Goal: Find specific page/section: Find specific page/section

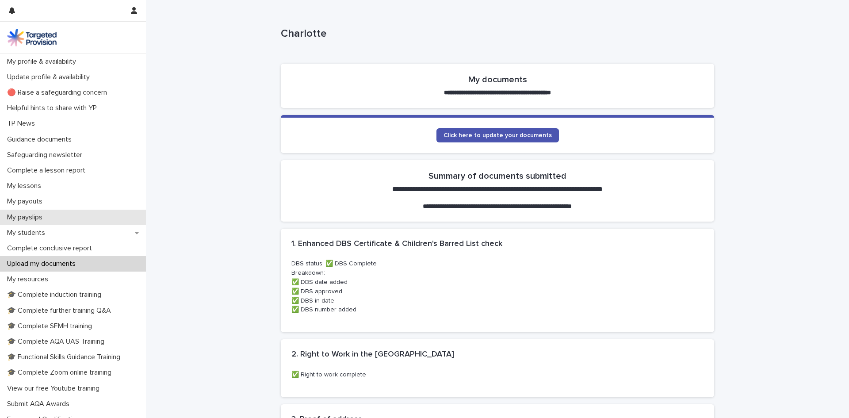
click at [29, 221] on p "My payslips" at bounding box center [27, 217] width 46 height 8
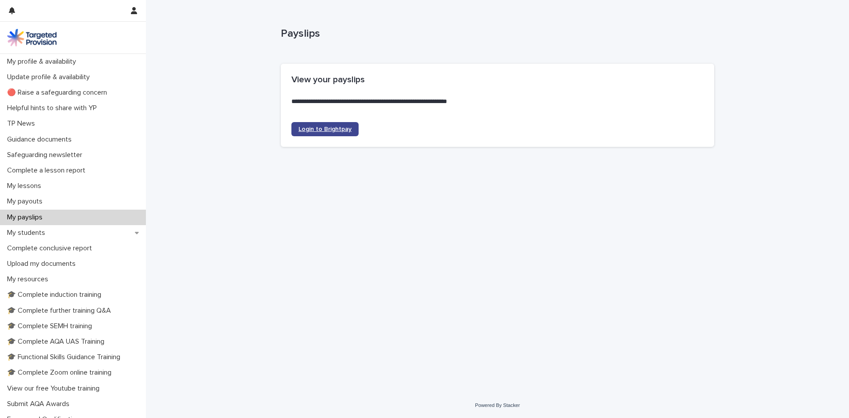
click at [294, 131] on link "Login to Brightpay" at bounding box center [324, 129] width 67 height 14
click at [30, 230] on p "My students" at bounding box center [28, 233] width 49 height 8
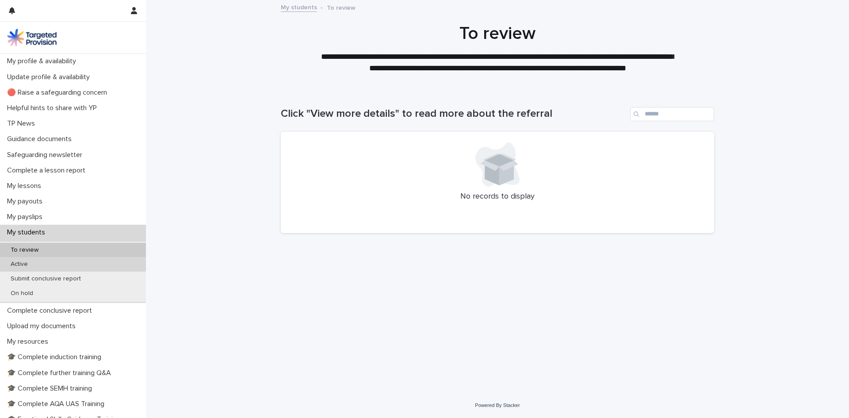
click at [21, 267] on p "Active" at bounding box center [19, 265] width 31 height 8
